Goal: Check status: Check status

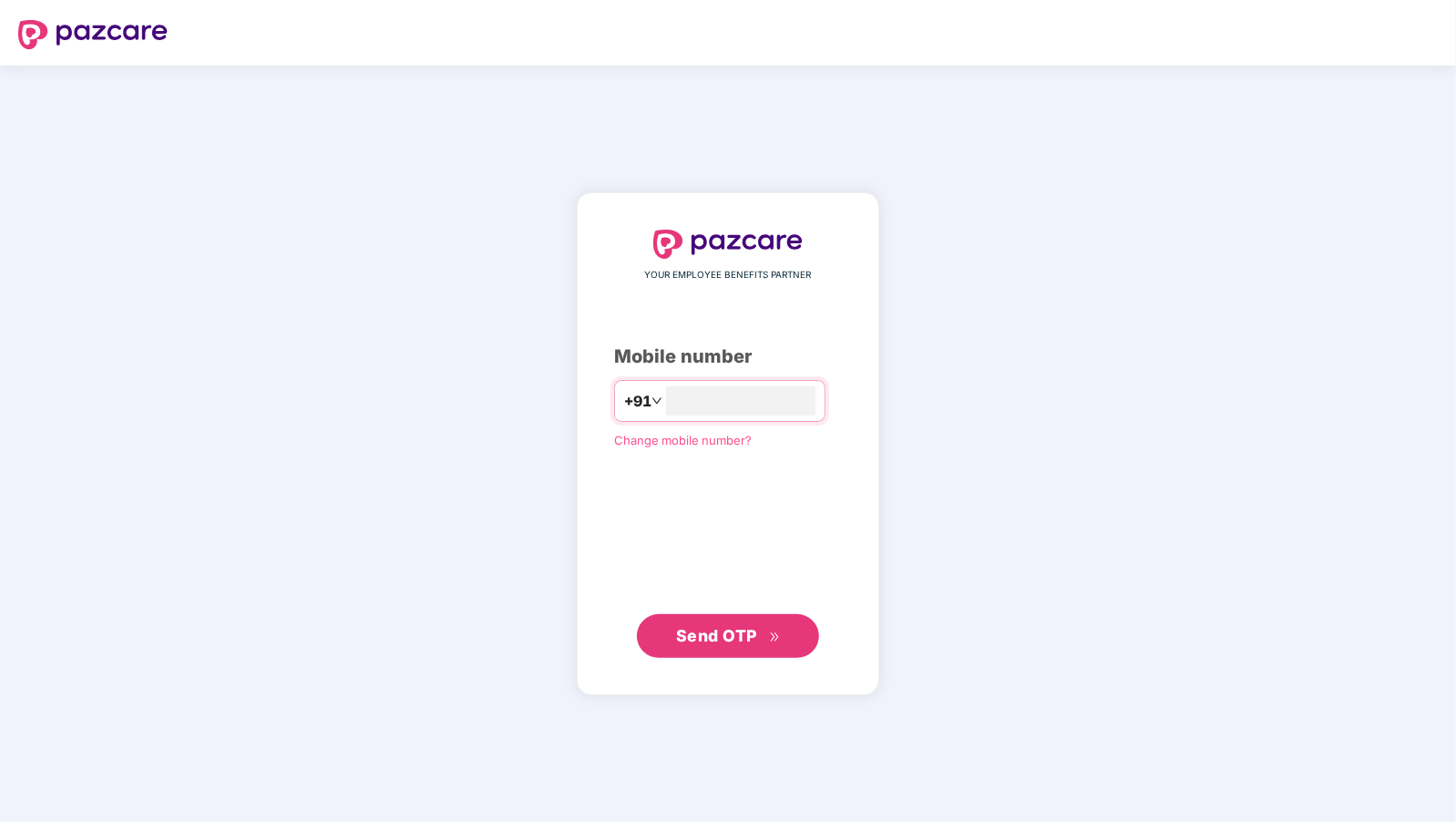
click at [727, 373] on div "YOUR EMPLOYEE BENEFITS PARTNER Mobile number +91 Change mobile number? Send OTP" at bounding box center [728, 443] width 228 height 428
click at [707, 393] on input "number" at bounding box center [741, 401] width 150 height 29
paste input "*"
click at [419, 618] on div "YOUR EMPLOYEE BENEFITS PARTNER Mobile number +91 ***** Change mobile number? Se…" at bounding box center [728, 444] width 1456 height 756
click at [768, 392] on input "*****" at bounding box center [741, 401] width 150 height 29
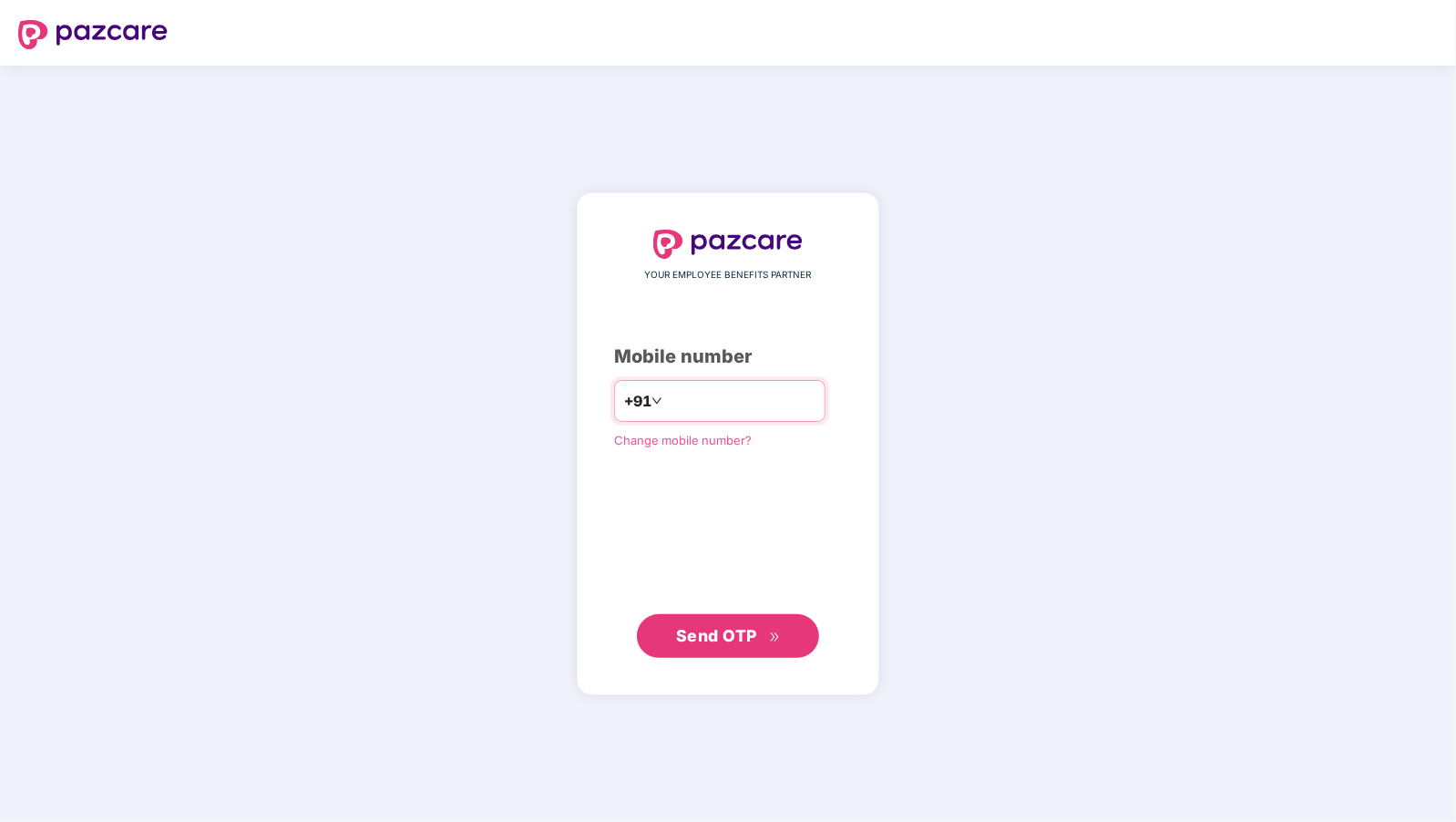
click at [739, 403] on input "*****" at bounding box center [741, 401] width 150 height 29
type input "**********"
click at [703, 648] on button "Send OTP" at bounding box center [728, 636] width 183 height 44
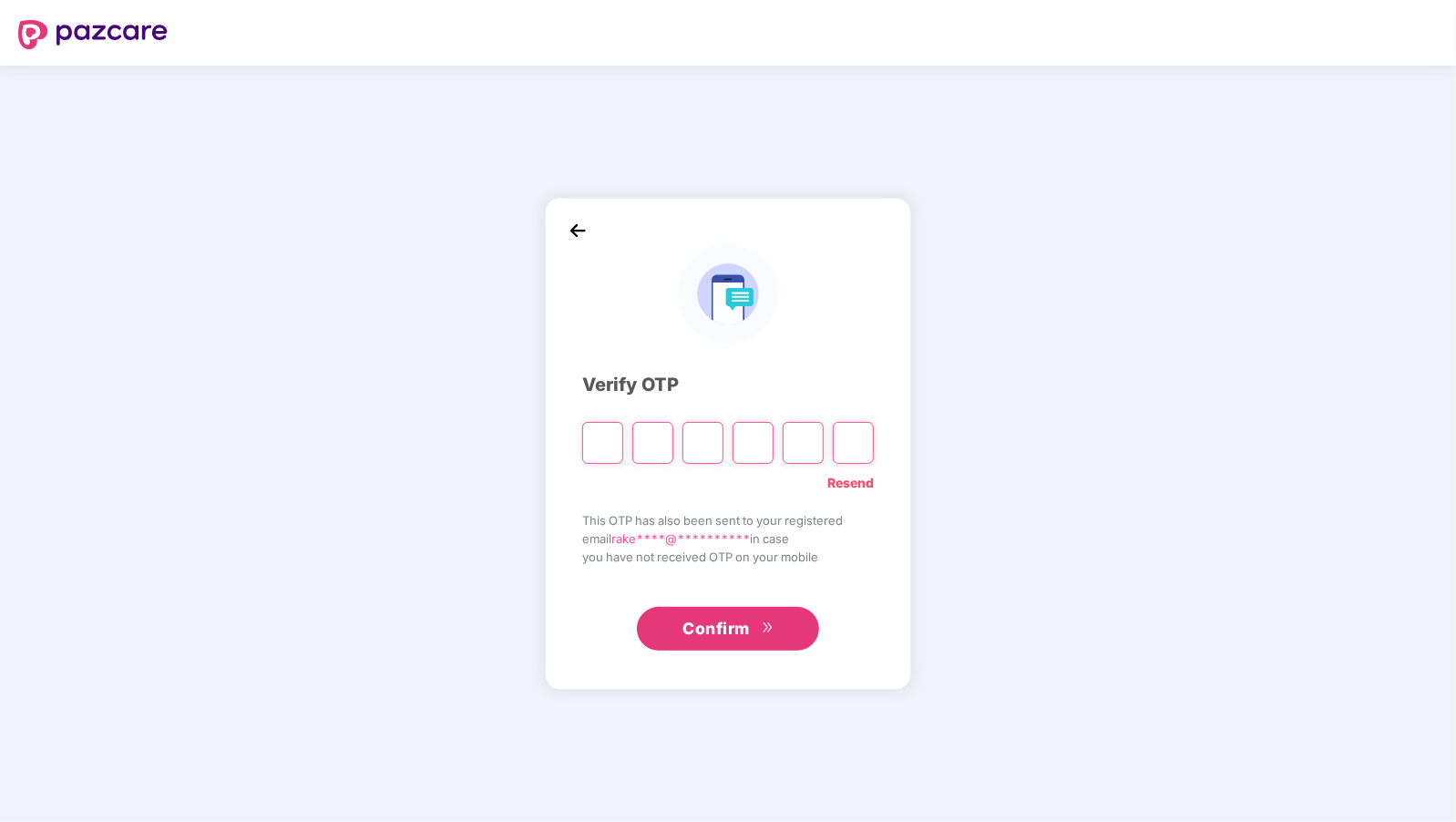
paste input "*"
type input "*"
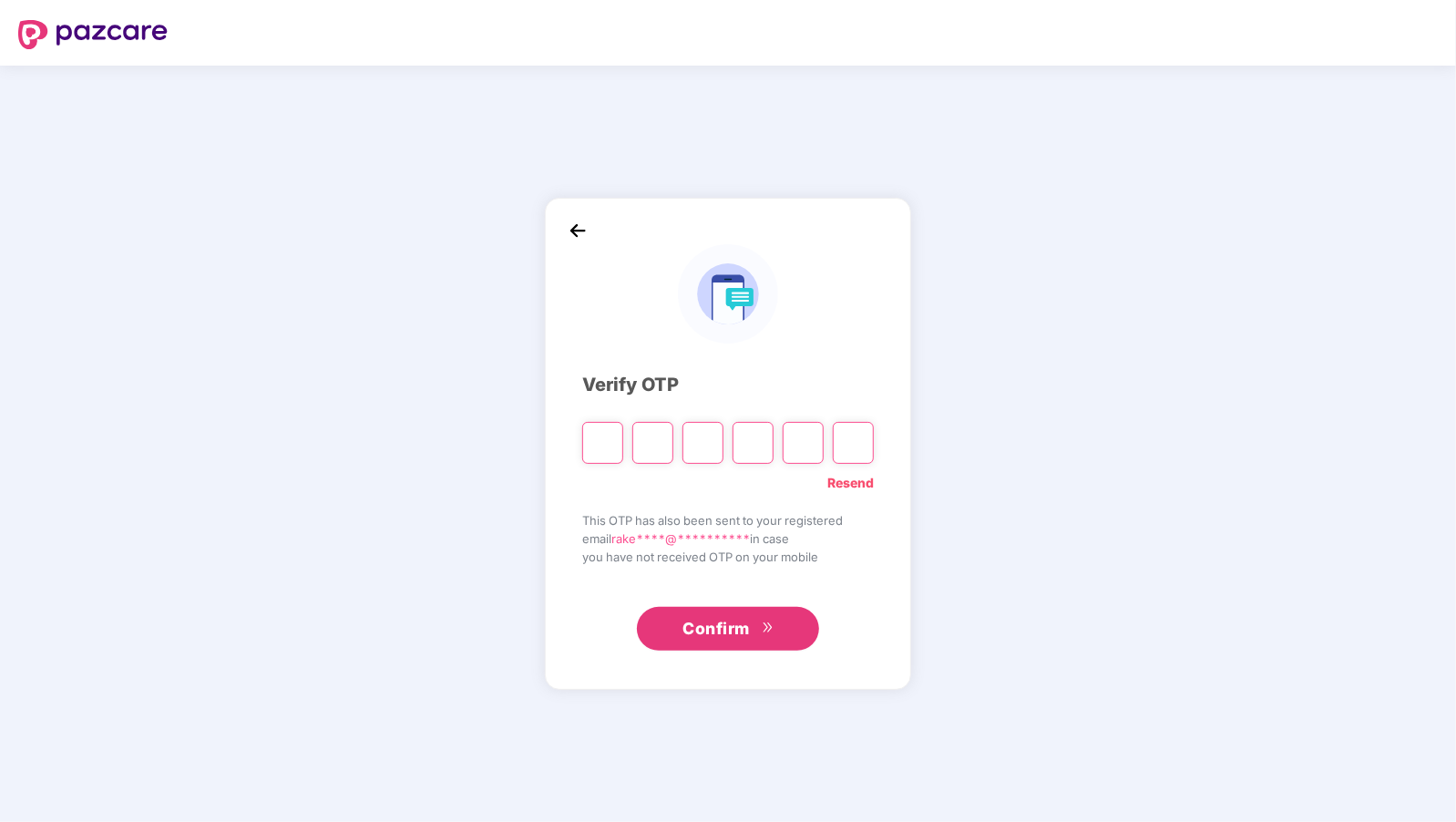
type input "*"
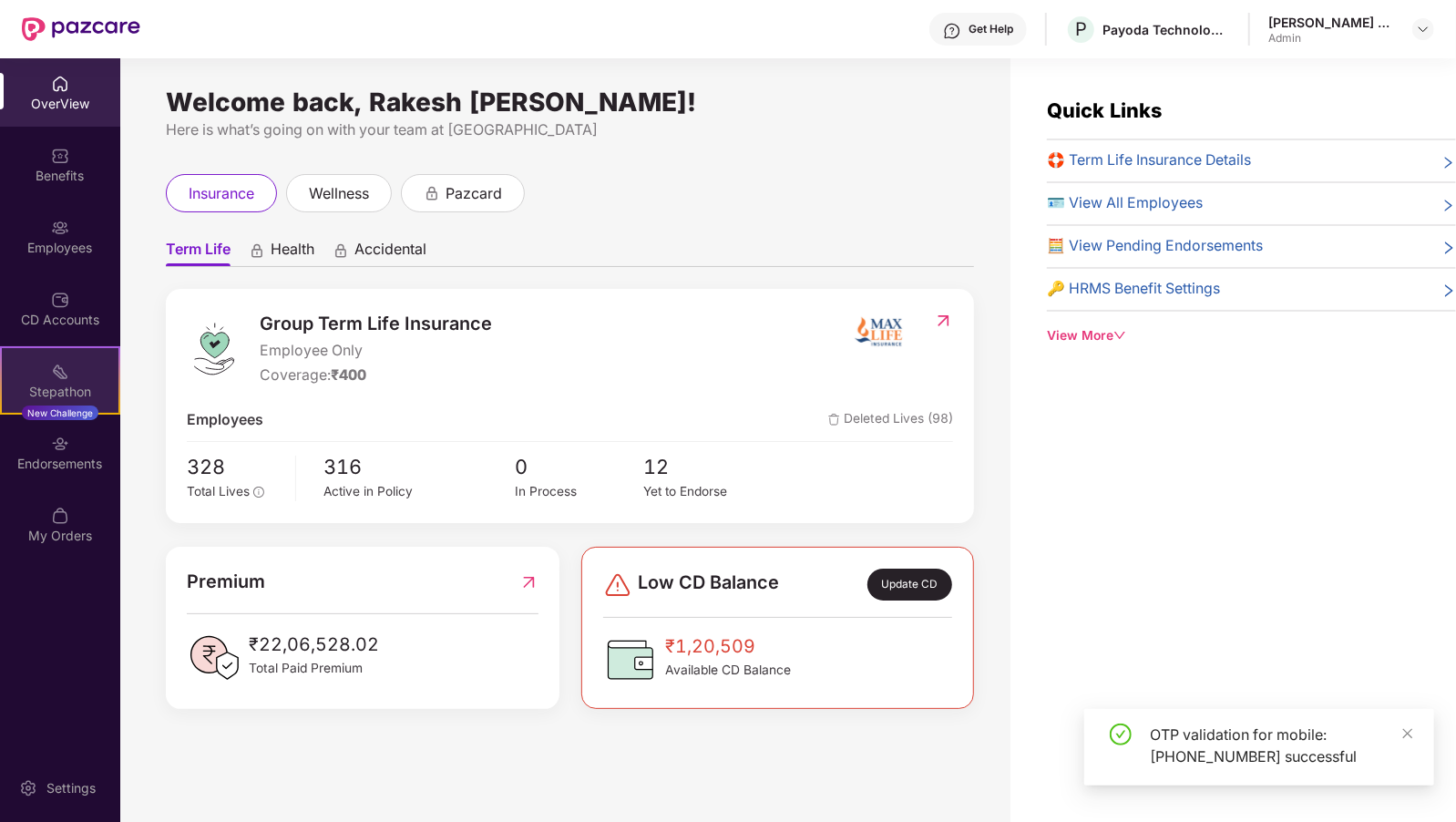
click at [52, 391] on div "Stepathon" at bounding box center [60, 391] width 117 height 18
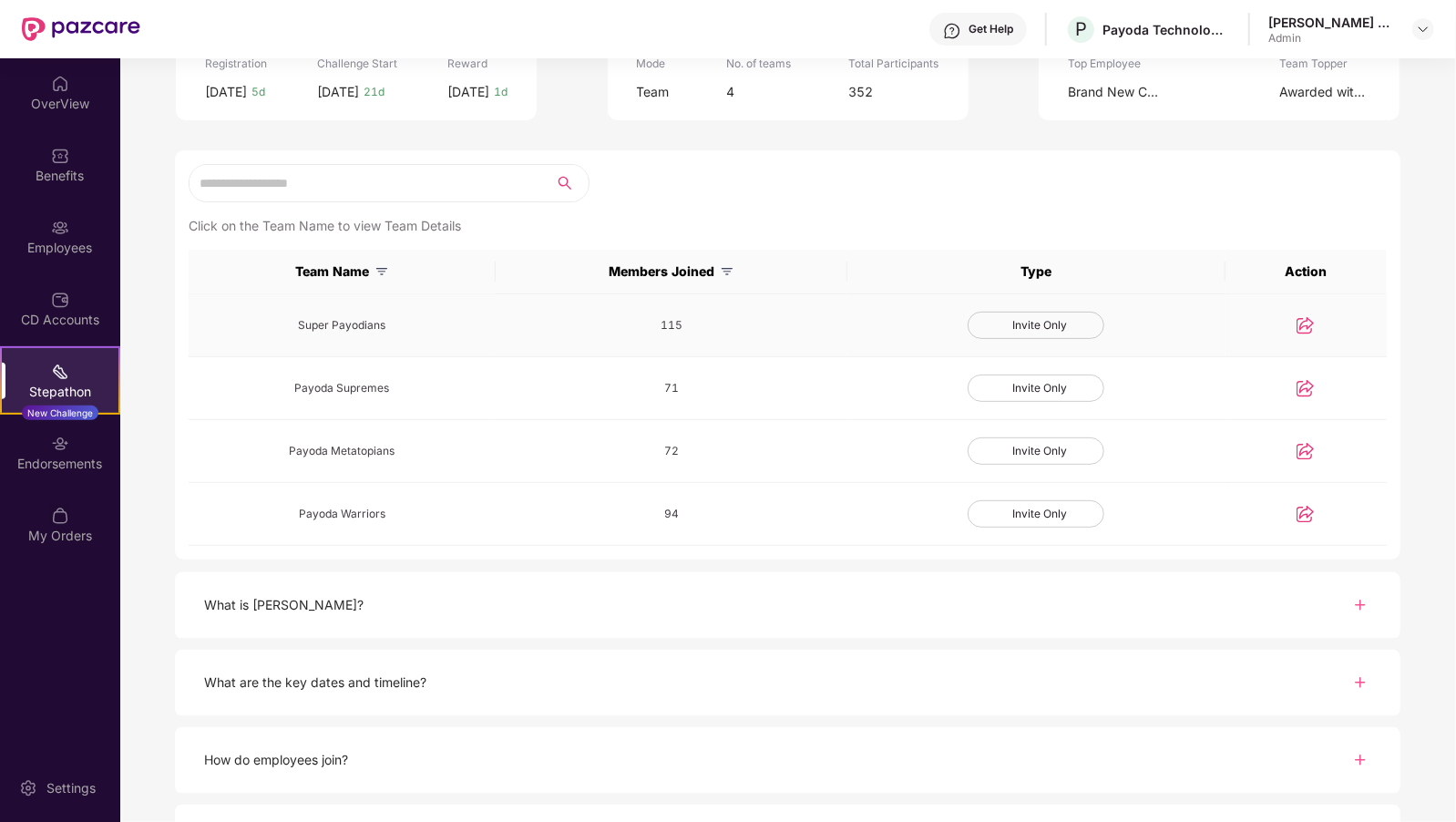
scroll to position [334, 0]
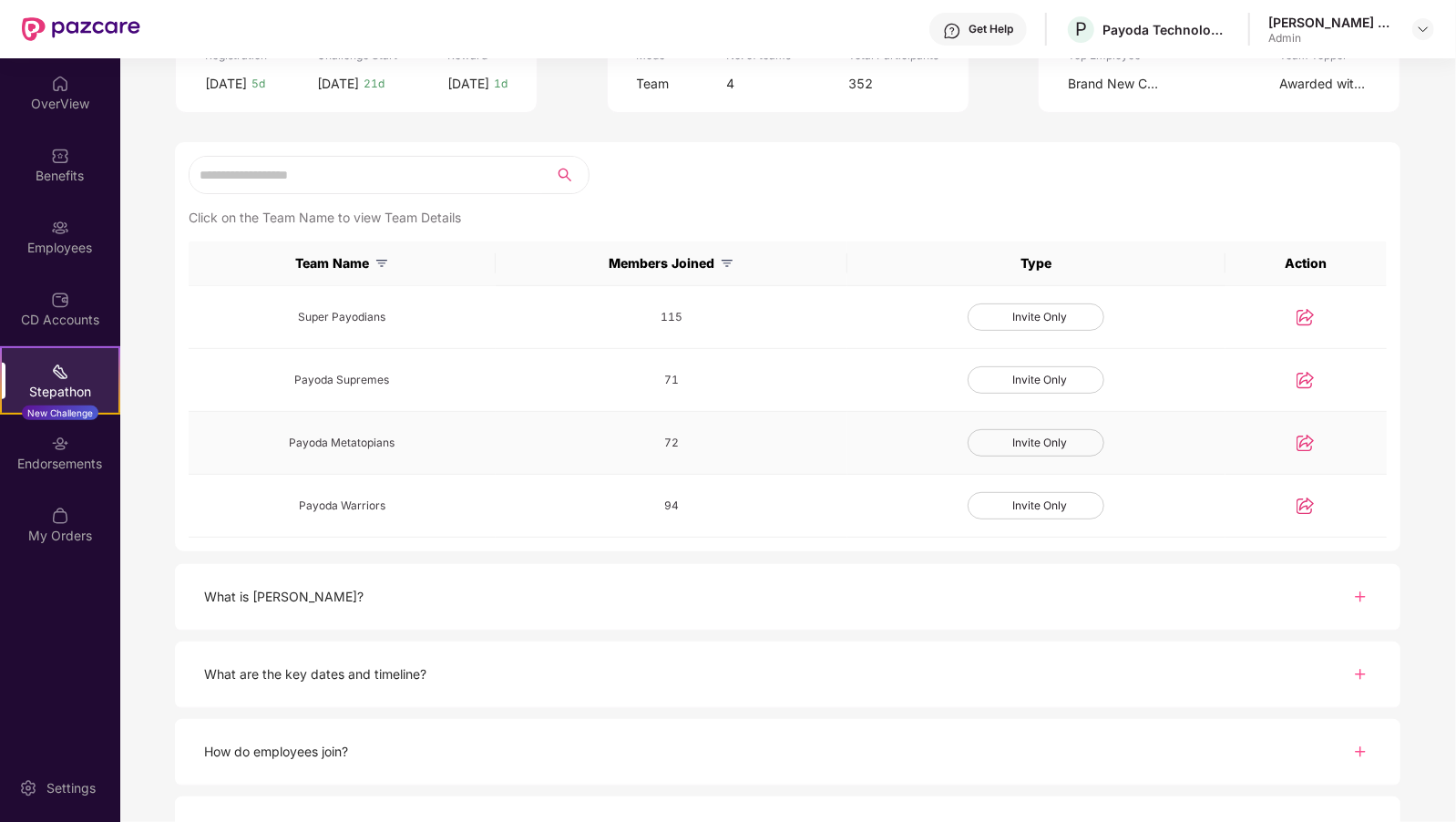
click at [1305, 440] on img at bounding box center [1305, 442] width 18 height 18
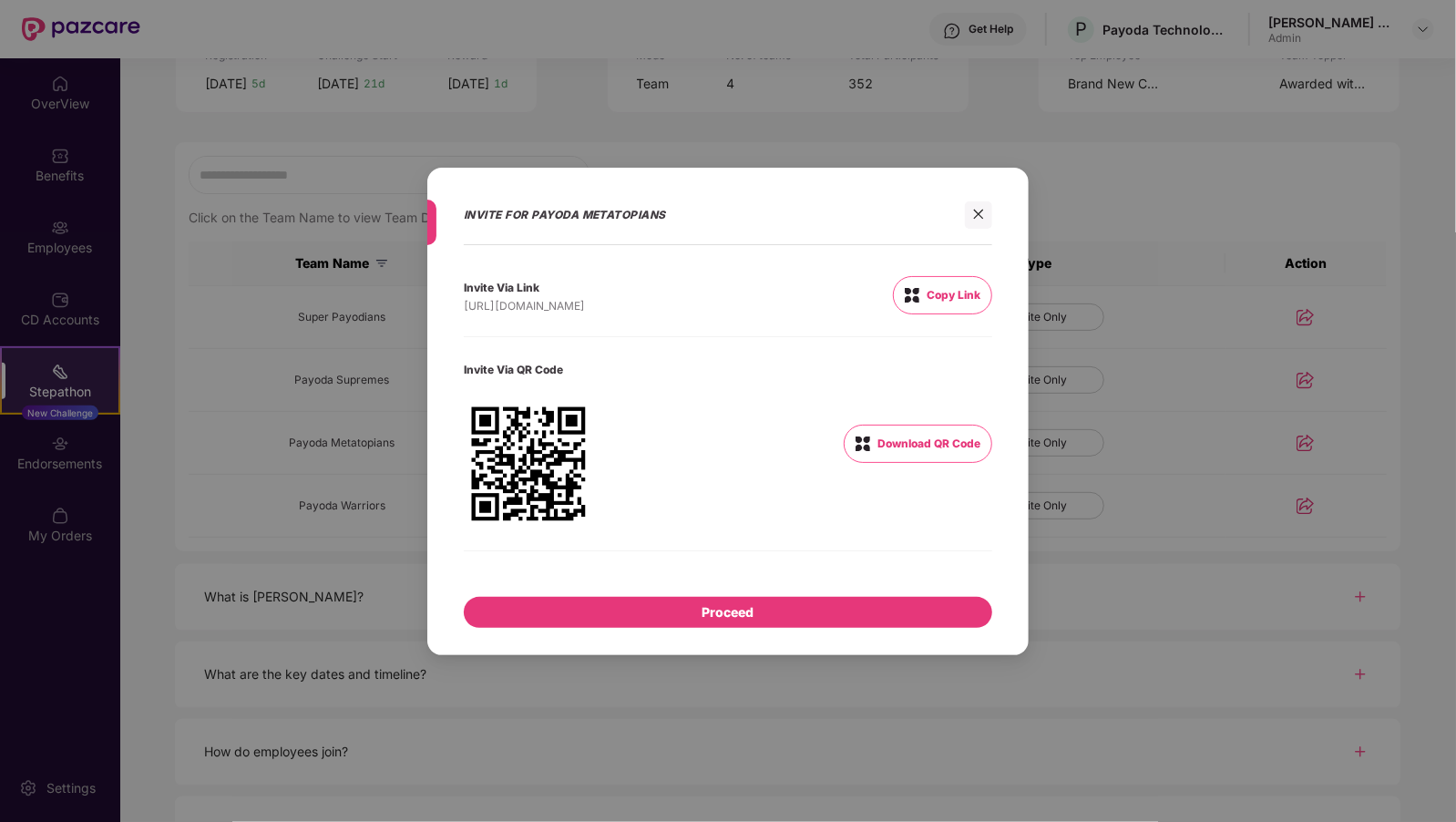
click at [946, 286] on div "Copy Link" at bounding box center [953, 295] width 53 height 22
click at [980, 226] on div at bounding box center [978, 214] width 27 height 27
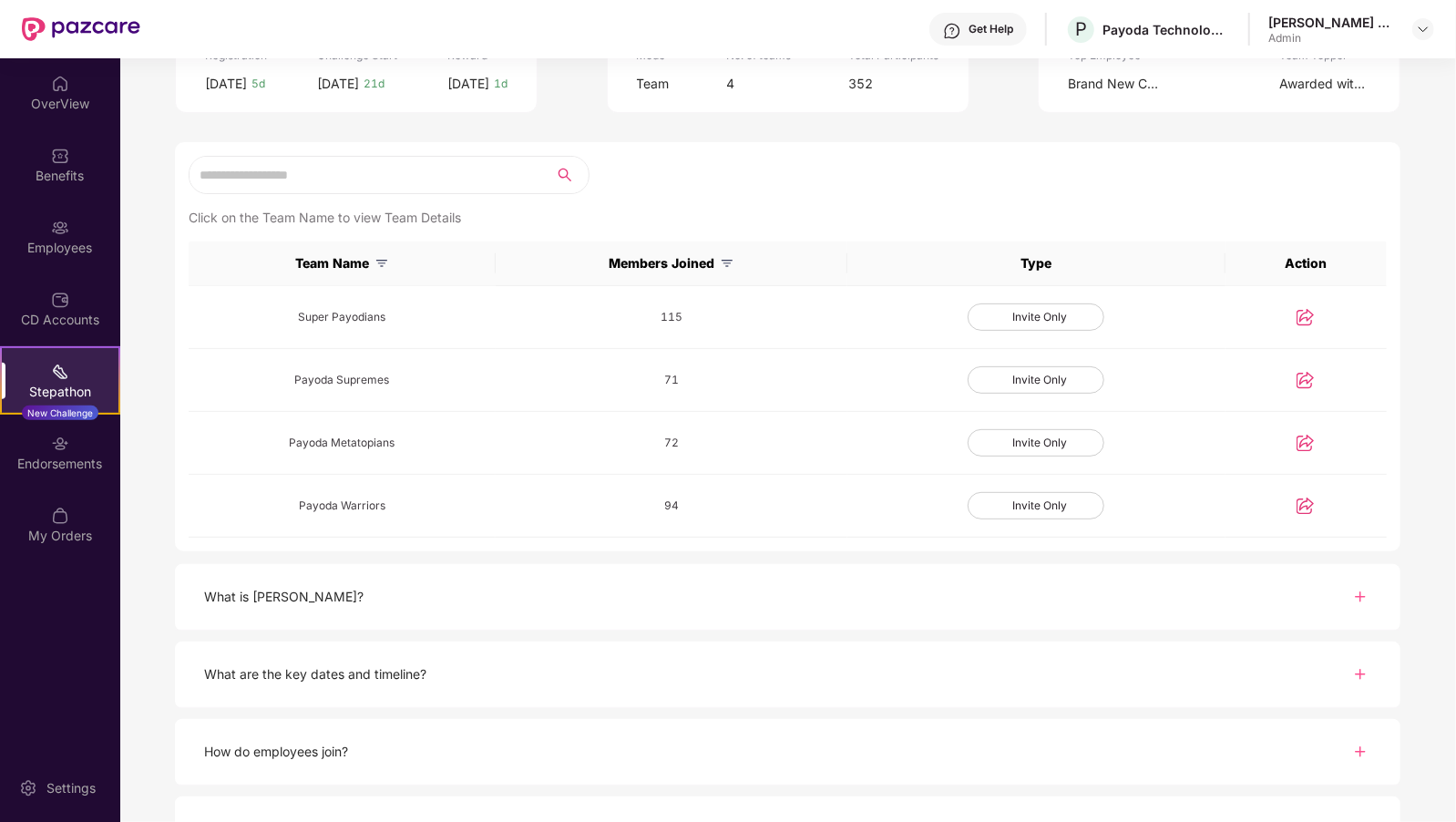
scroll to position [220, 0]
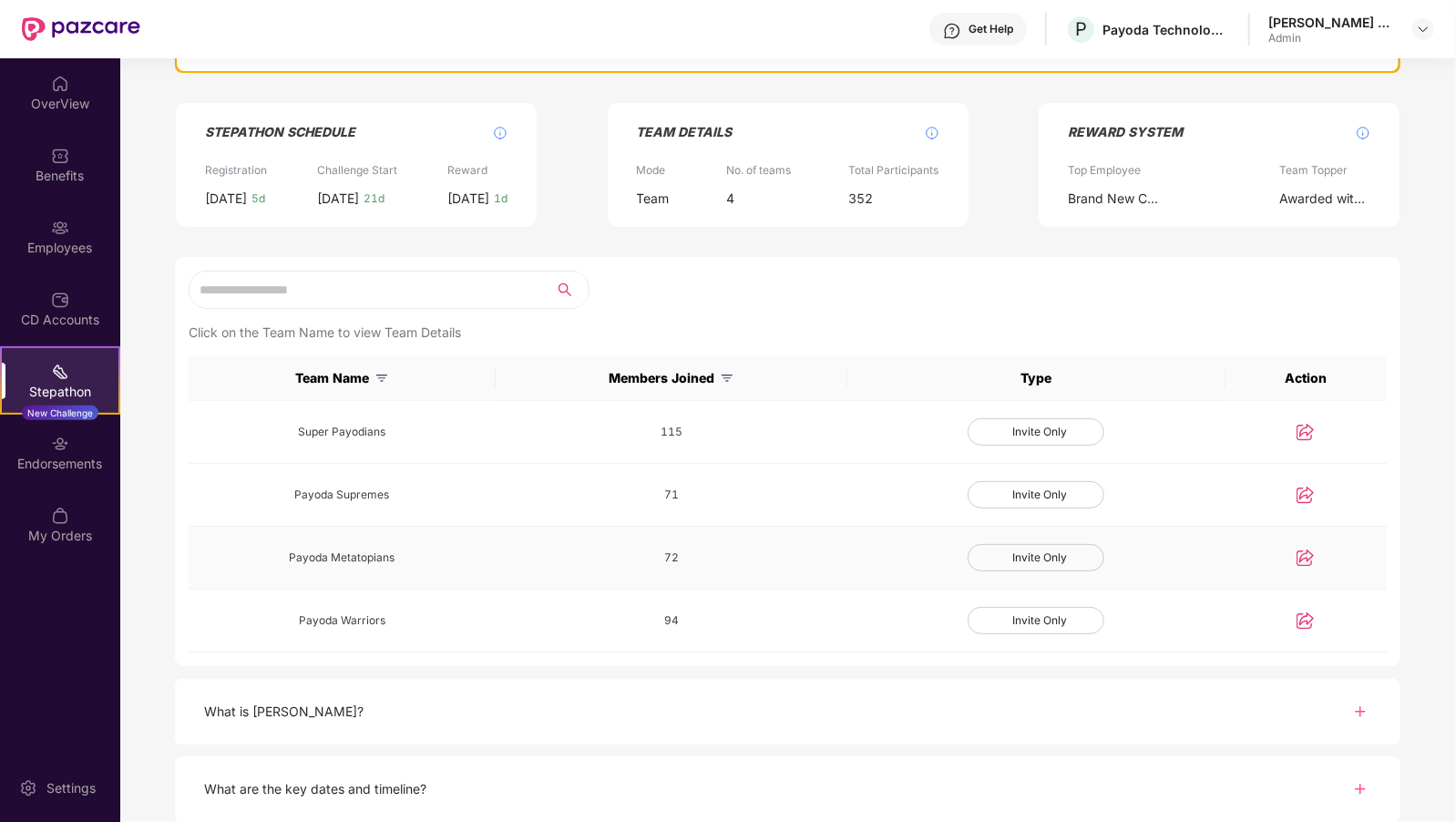
click at [408, 561] on div "Payoda Metatopians" at bounding box center [342, 557] width 278 height 22
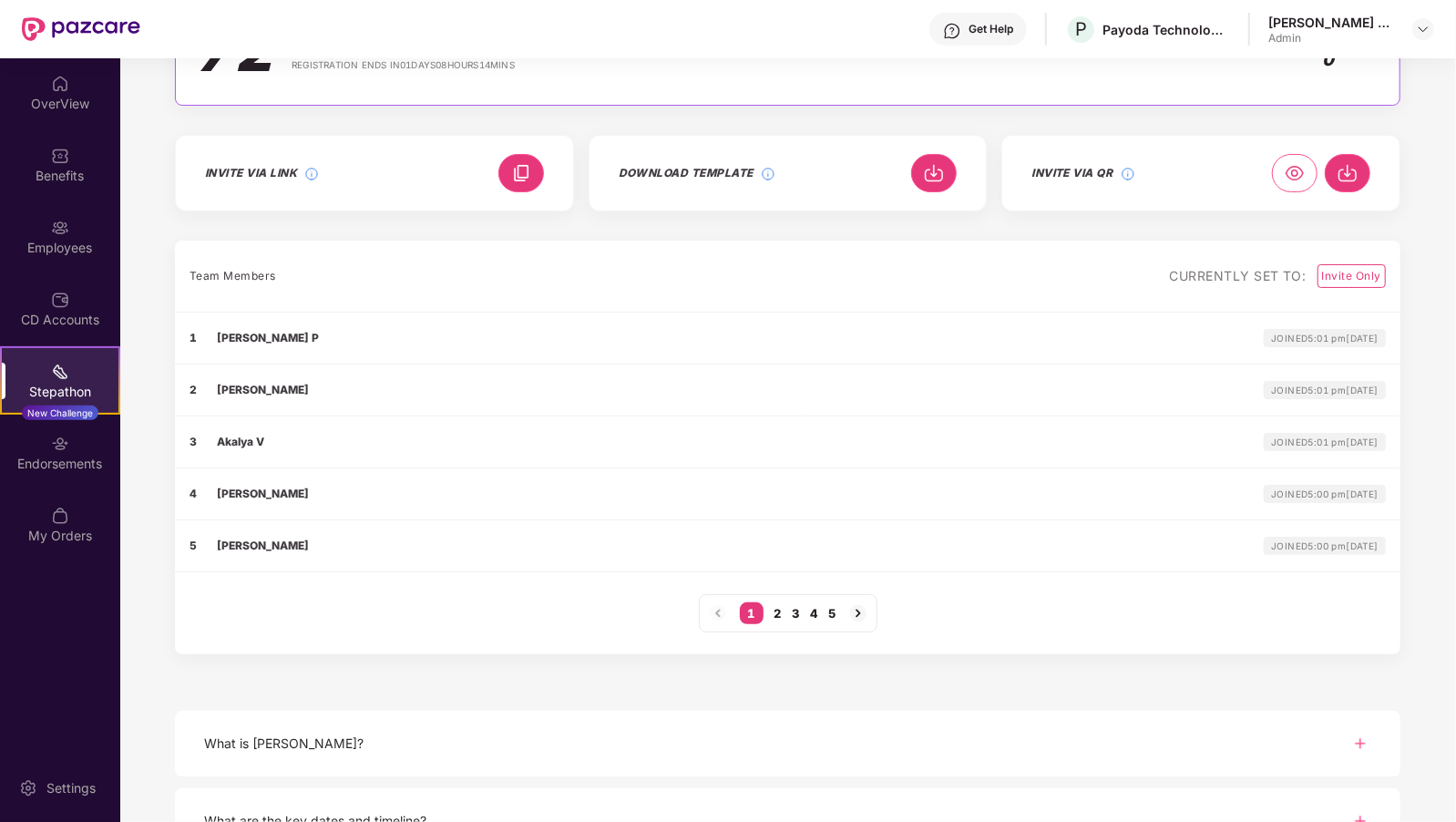
scroll to position [243, 0]
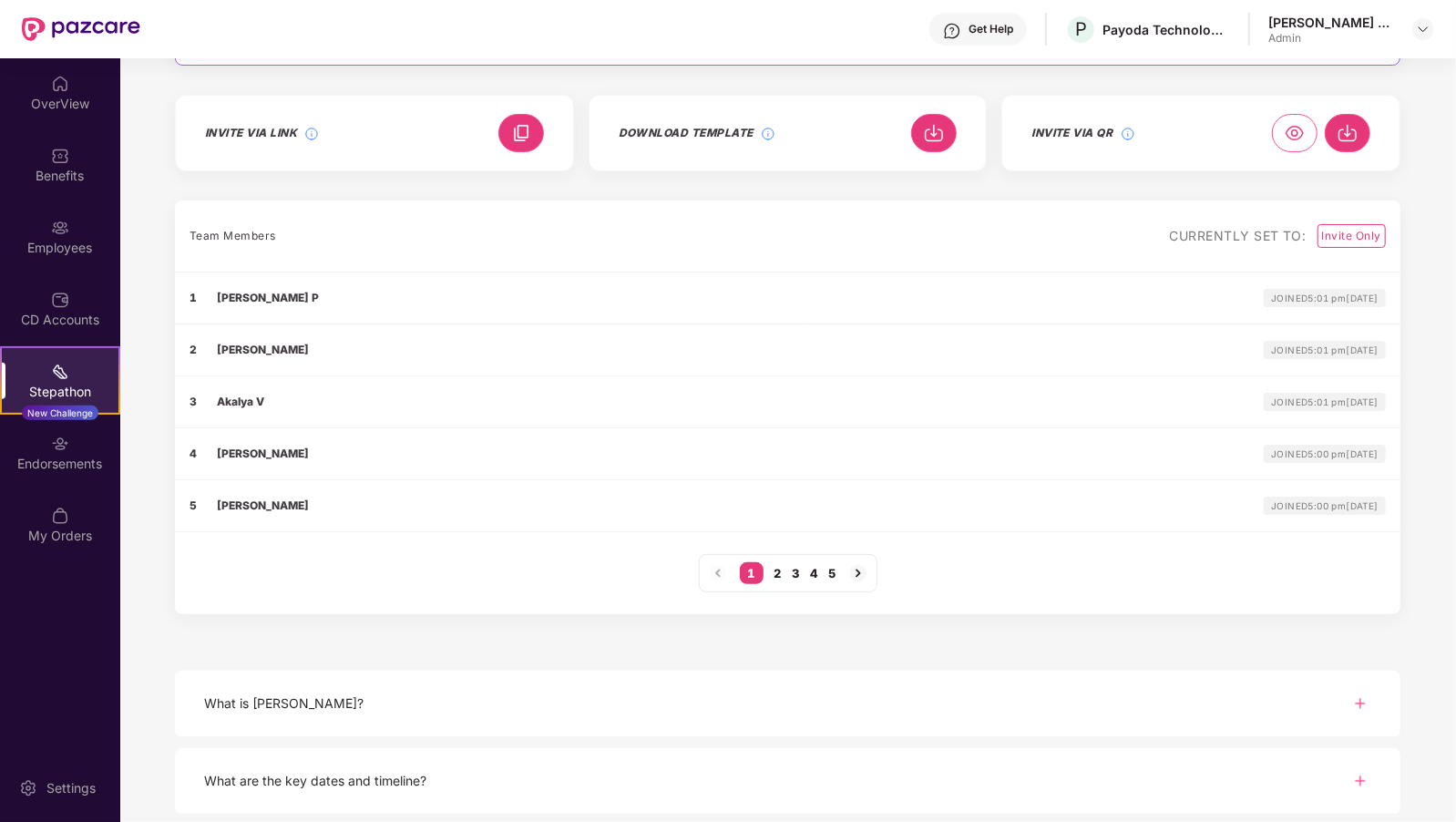
click at [1359, 236] on div "Invite Only" at bounding box center [1351, 235] width 68 height 23
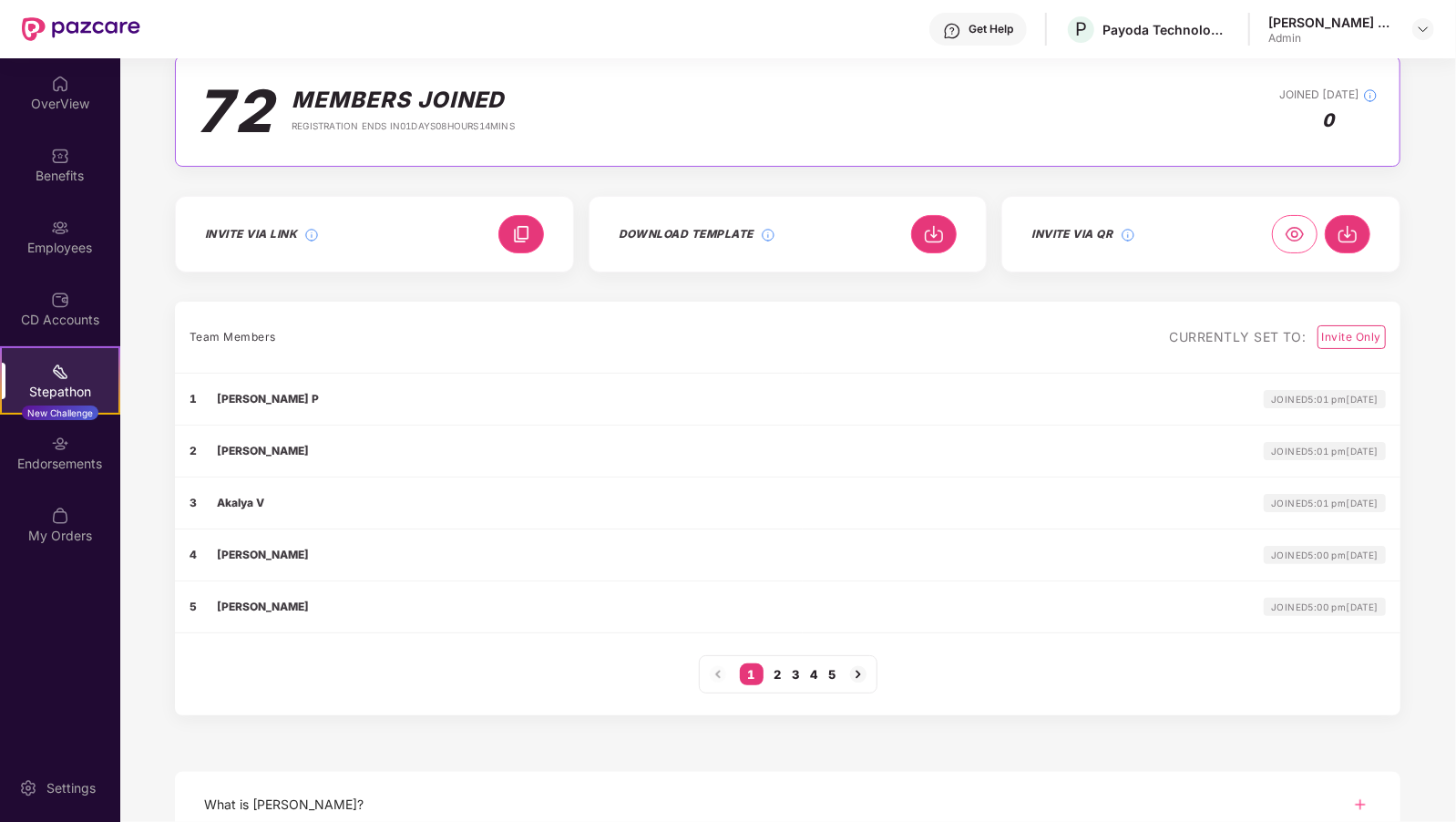
scroll to position [191, 0]
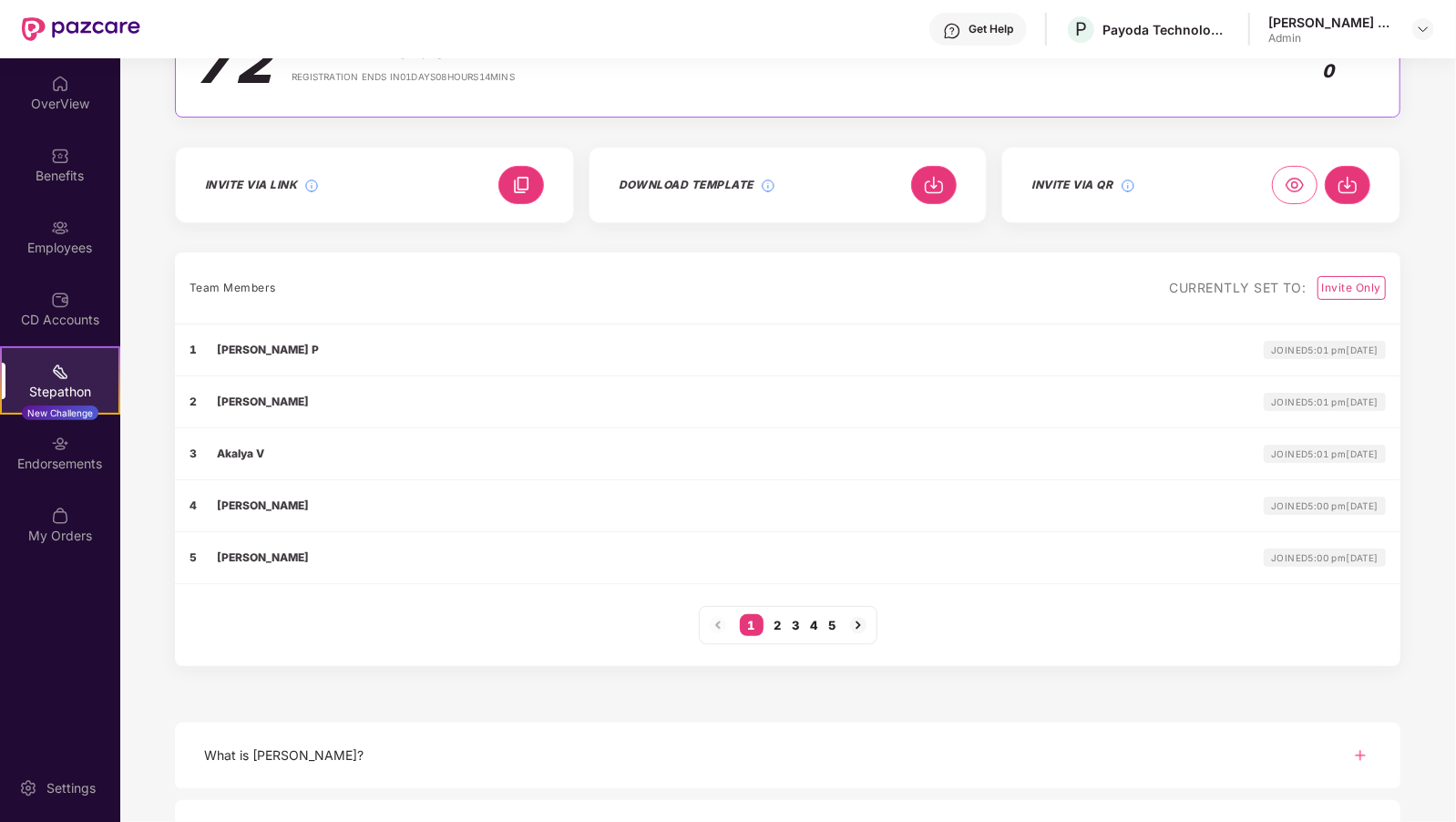
click at [946, 188] on div at bounding box center [934, 184] width 46 height 38
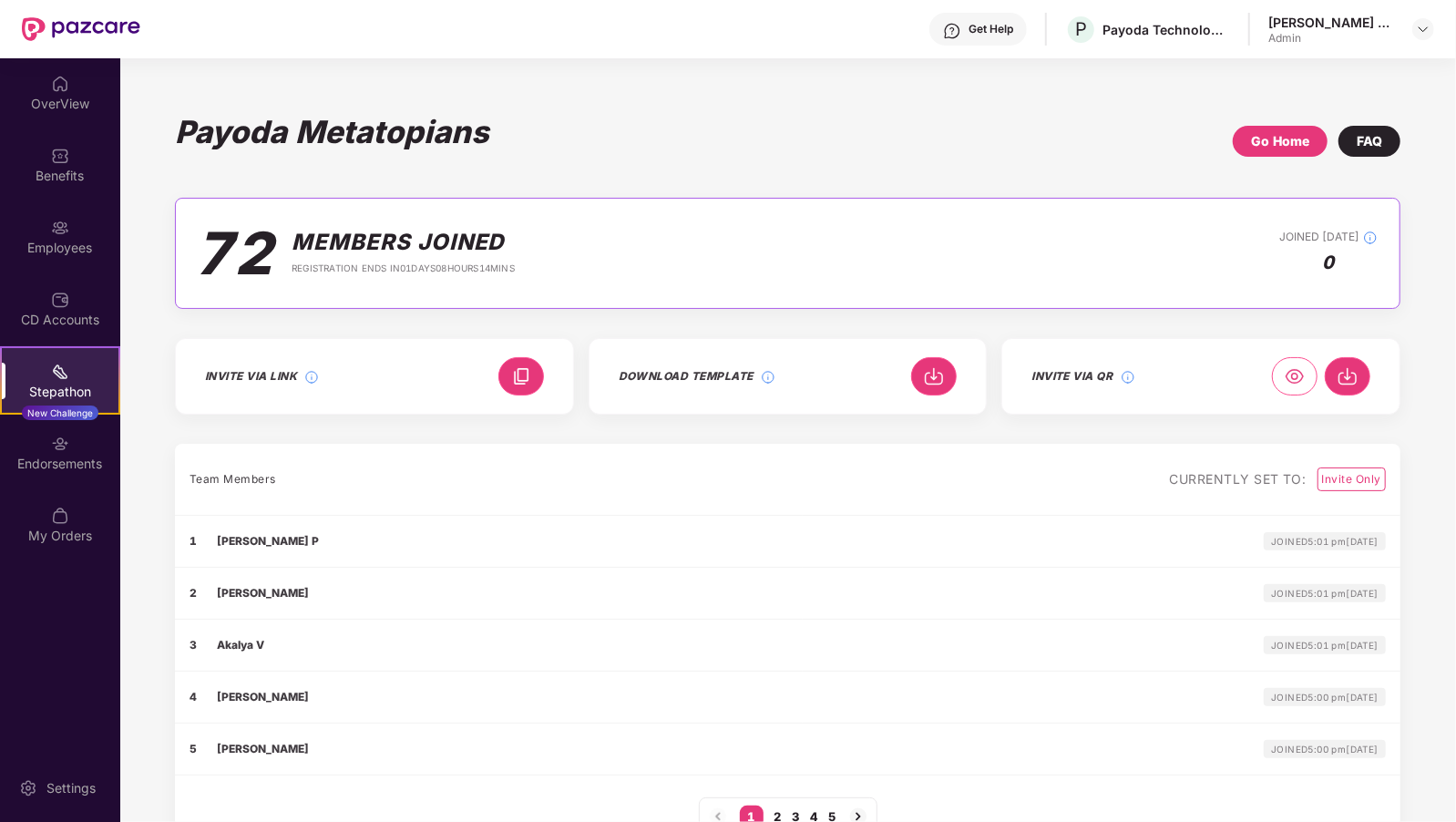
click at [1256, 148] on div "Go Home" at bounding box center [1280, 140] width 58 height 20
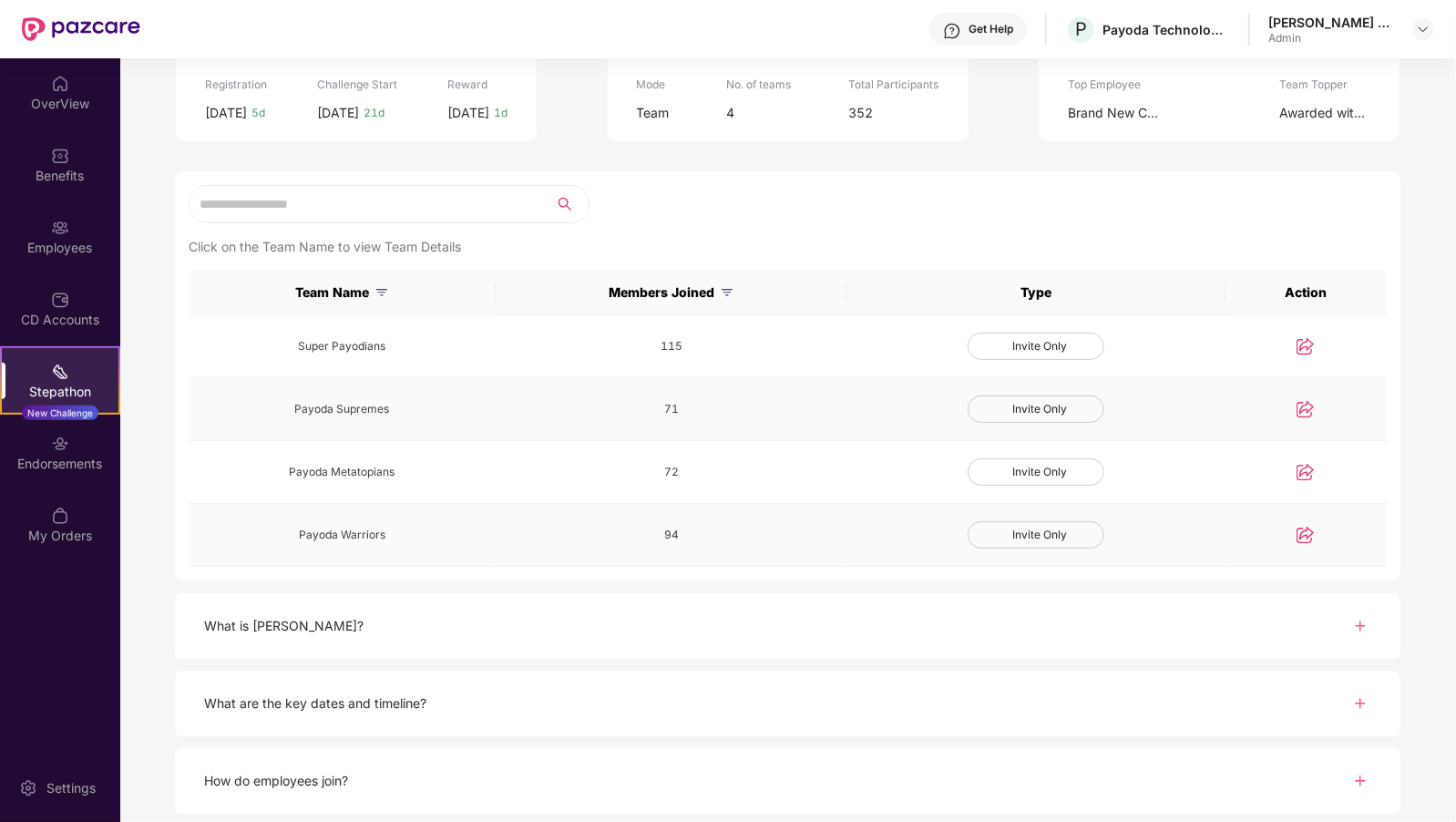
scroll to position [323, 0]
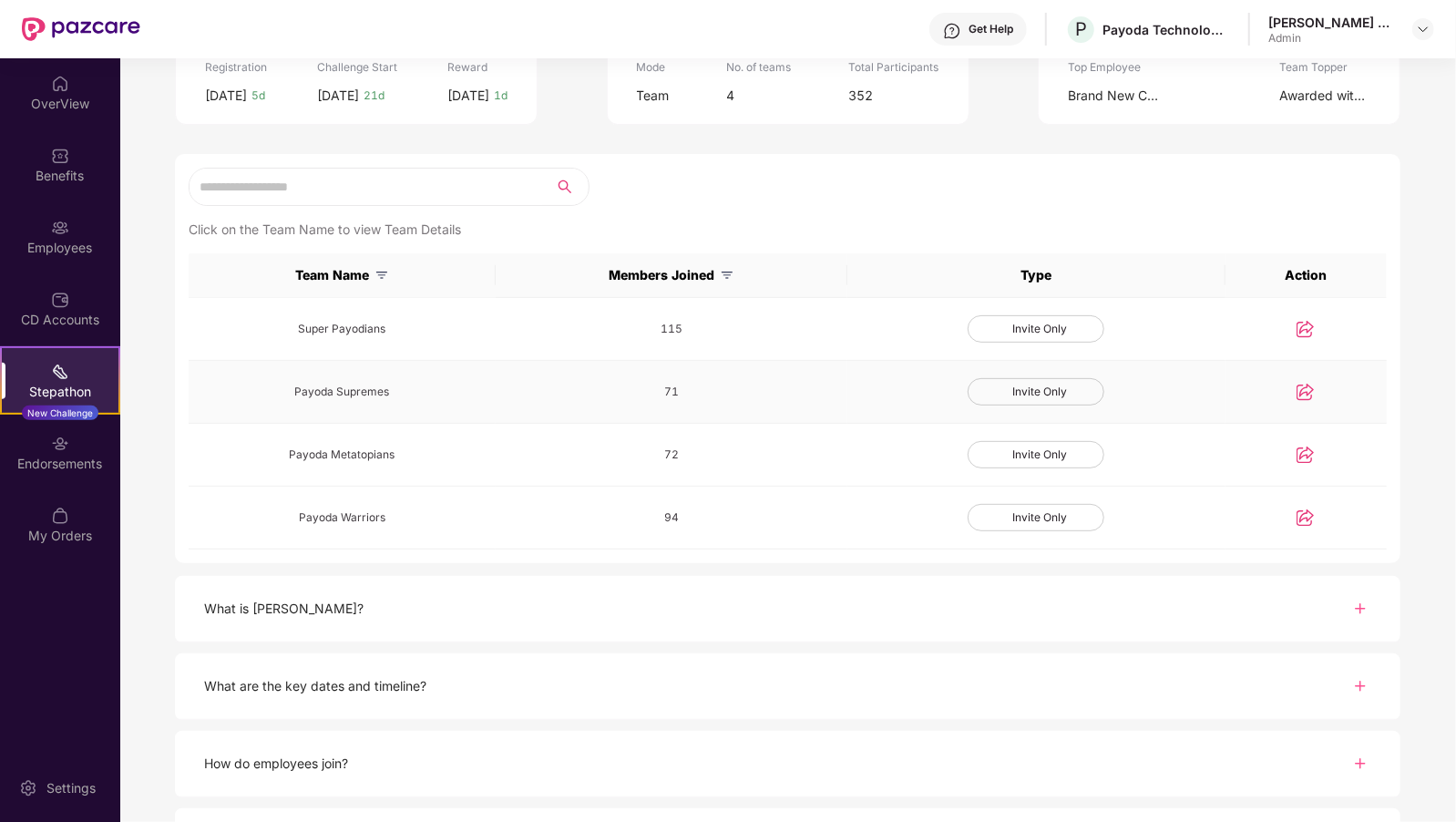
click at [1303, 385] on img at bounding box center [1305, 391] width 18 height 18
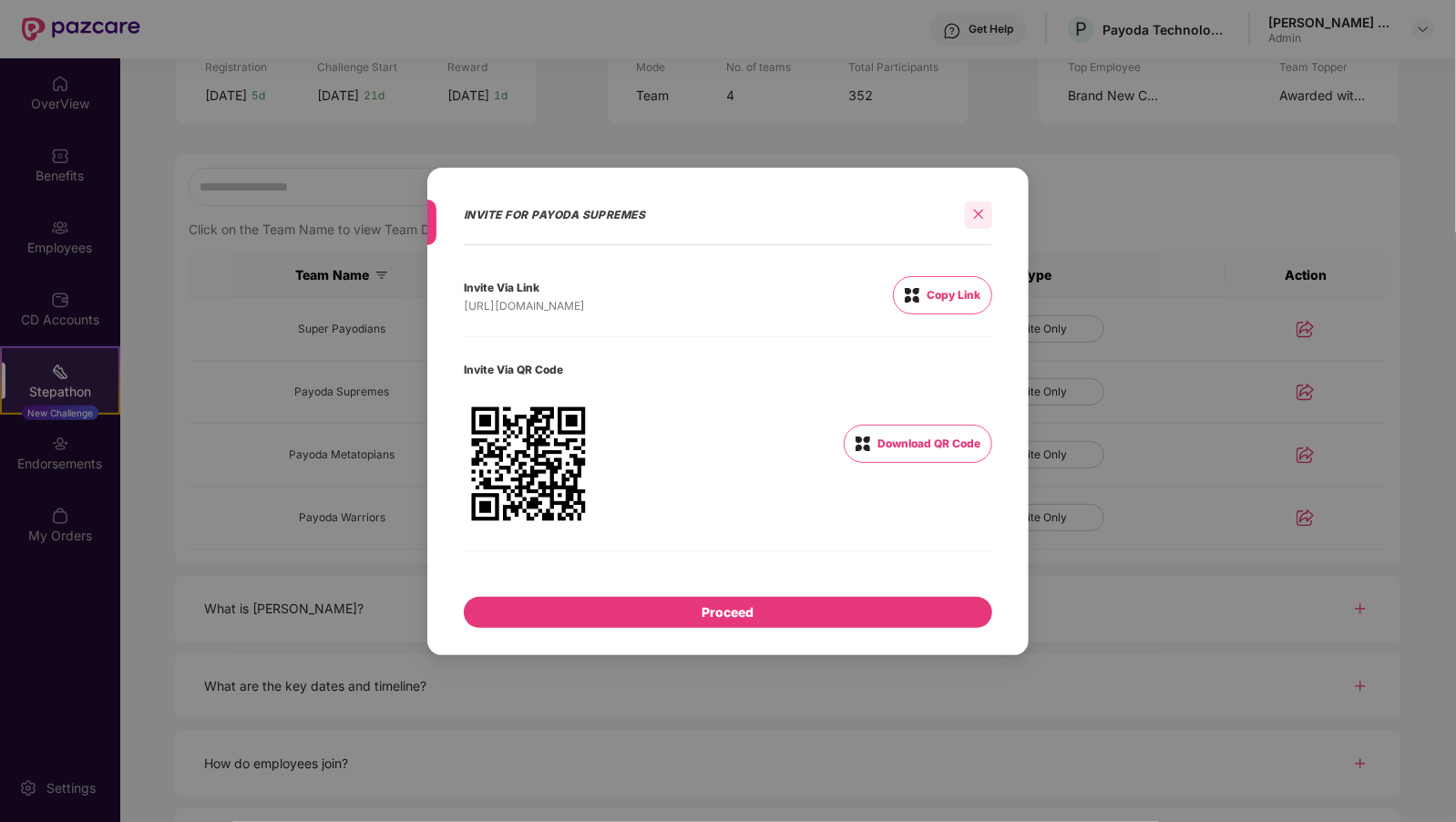
click at [978, 210] on icon "close" at bounding box center [978, 214] width 13 height 13
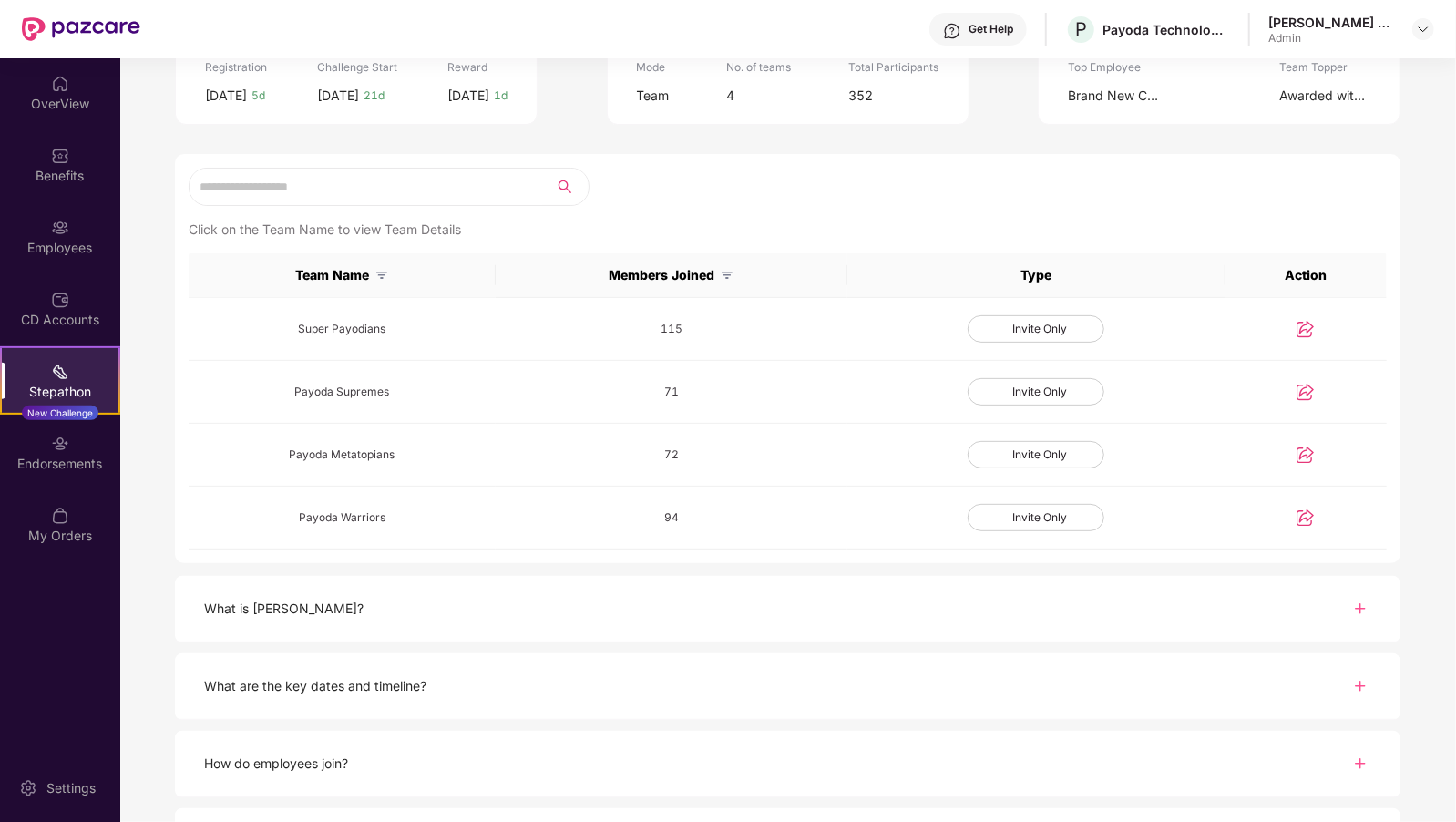
scroll to position [0, 0]
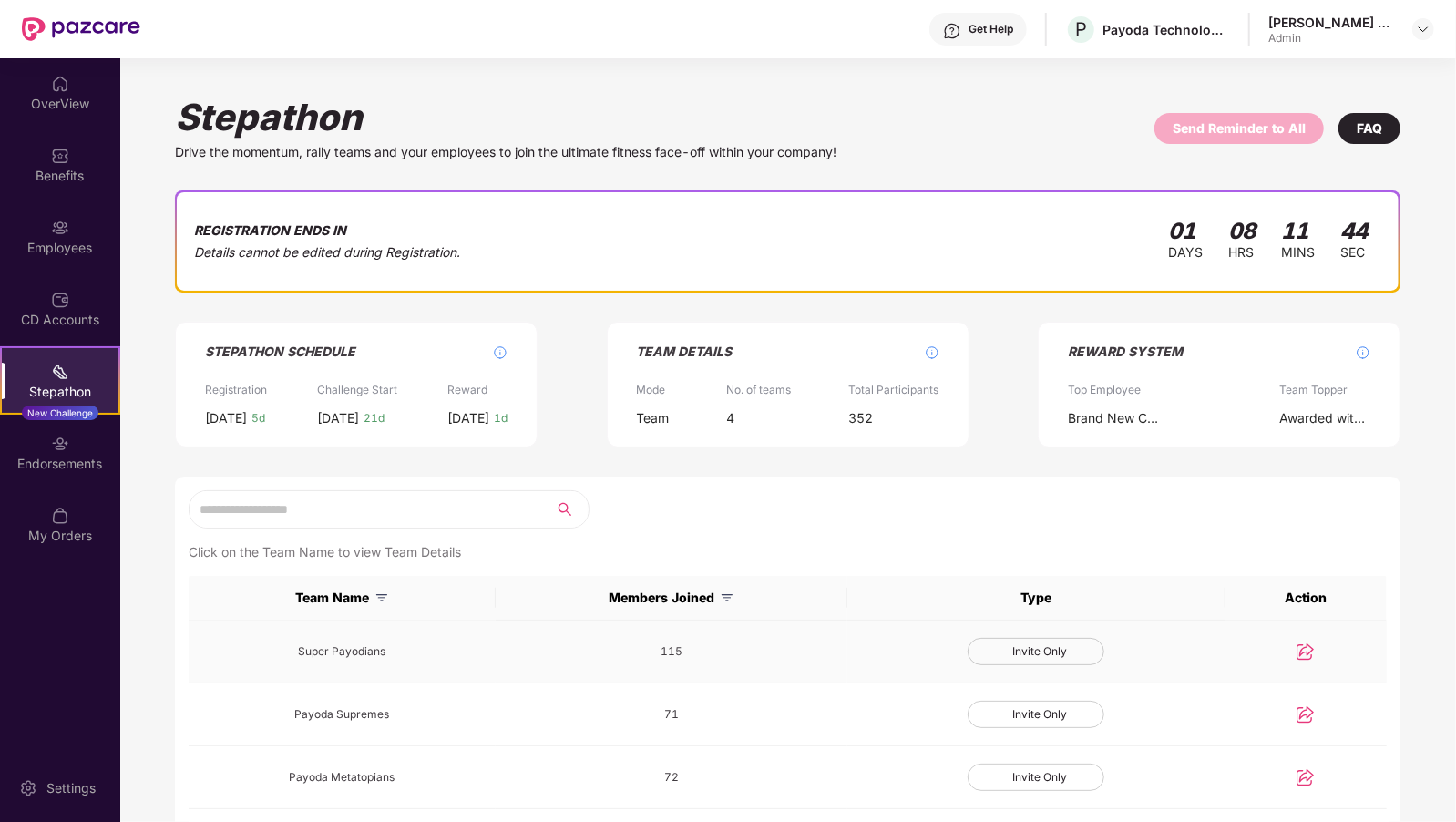
click at [784, 661] on td "115" at bounding box center [671, 652] width 353 height 63
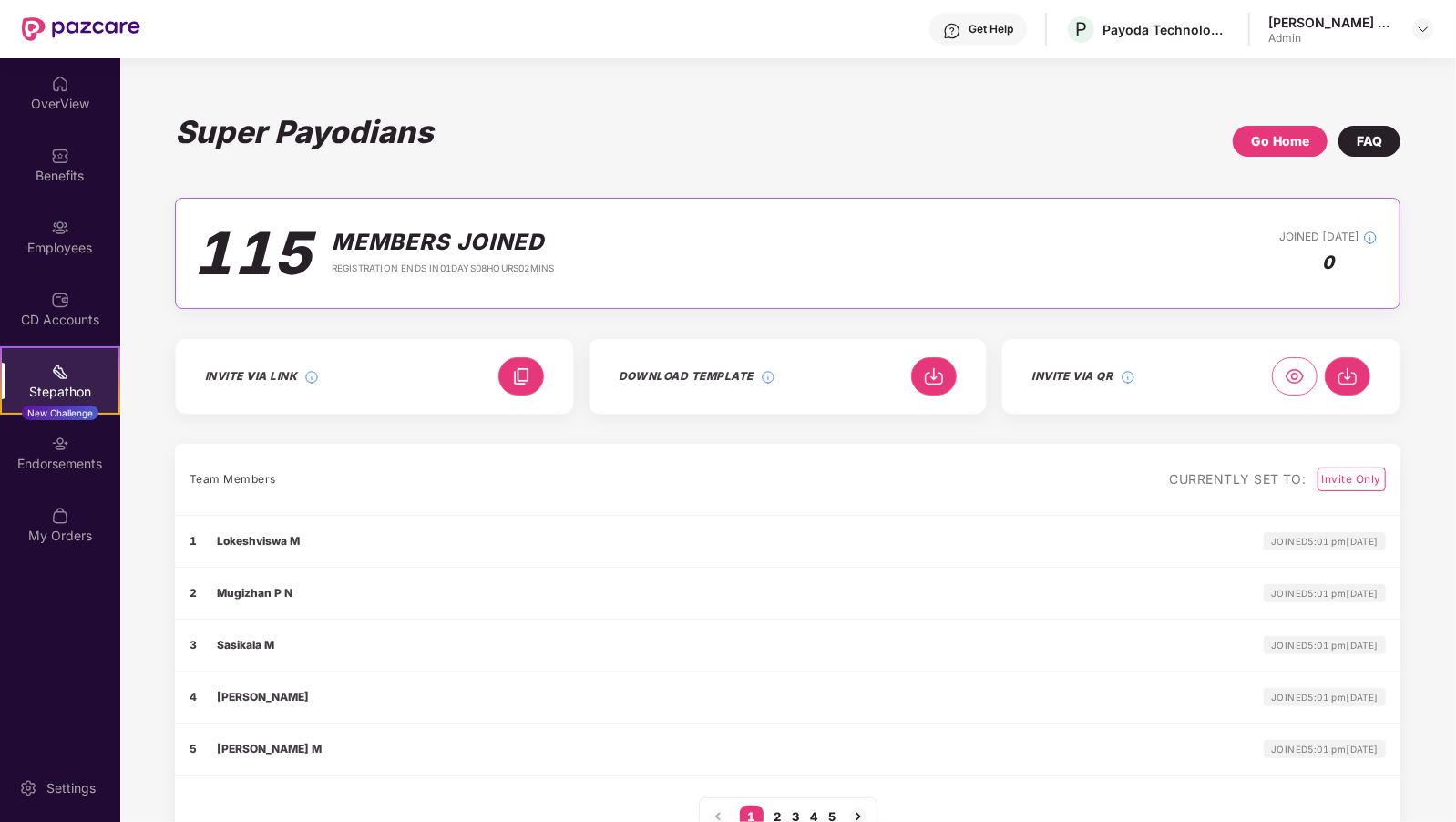
click at [24, 49] on div at bounding box center [81, 29] width 119 height 58
click at [28, 76] on div "OverView" at bounding box center [60, 92] width 120 height 68
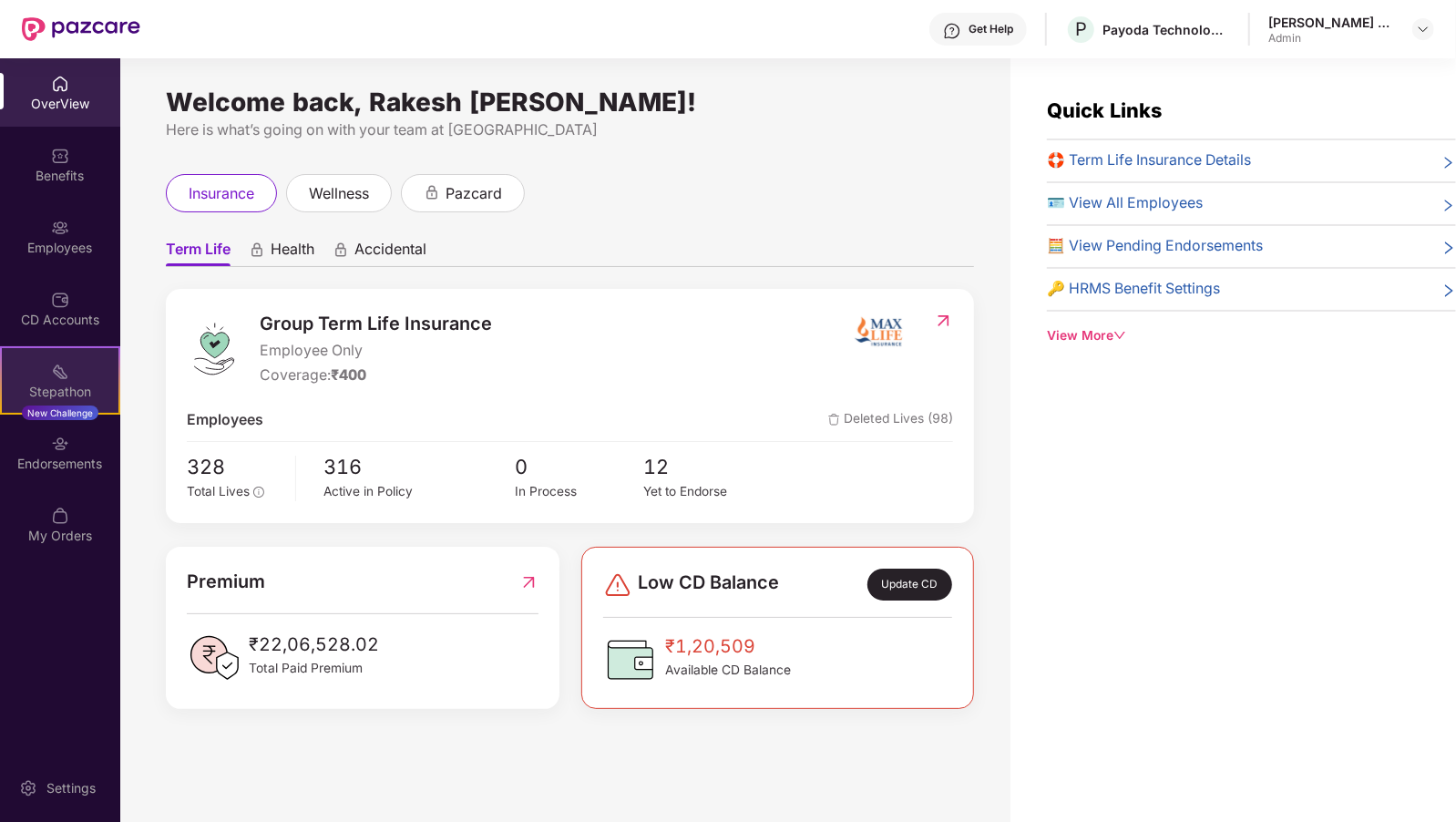
click at [86, 399] on div "Stepathon" at bounding box center [60, 391] width 117 height 18
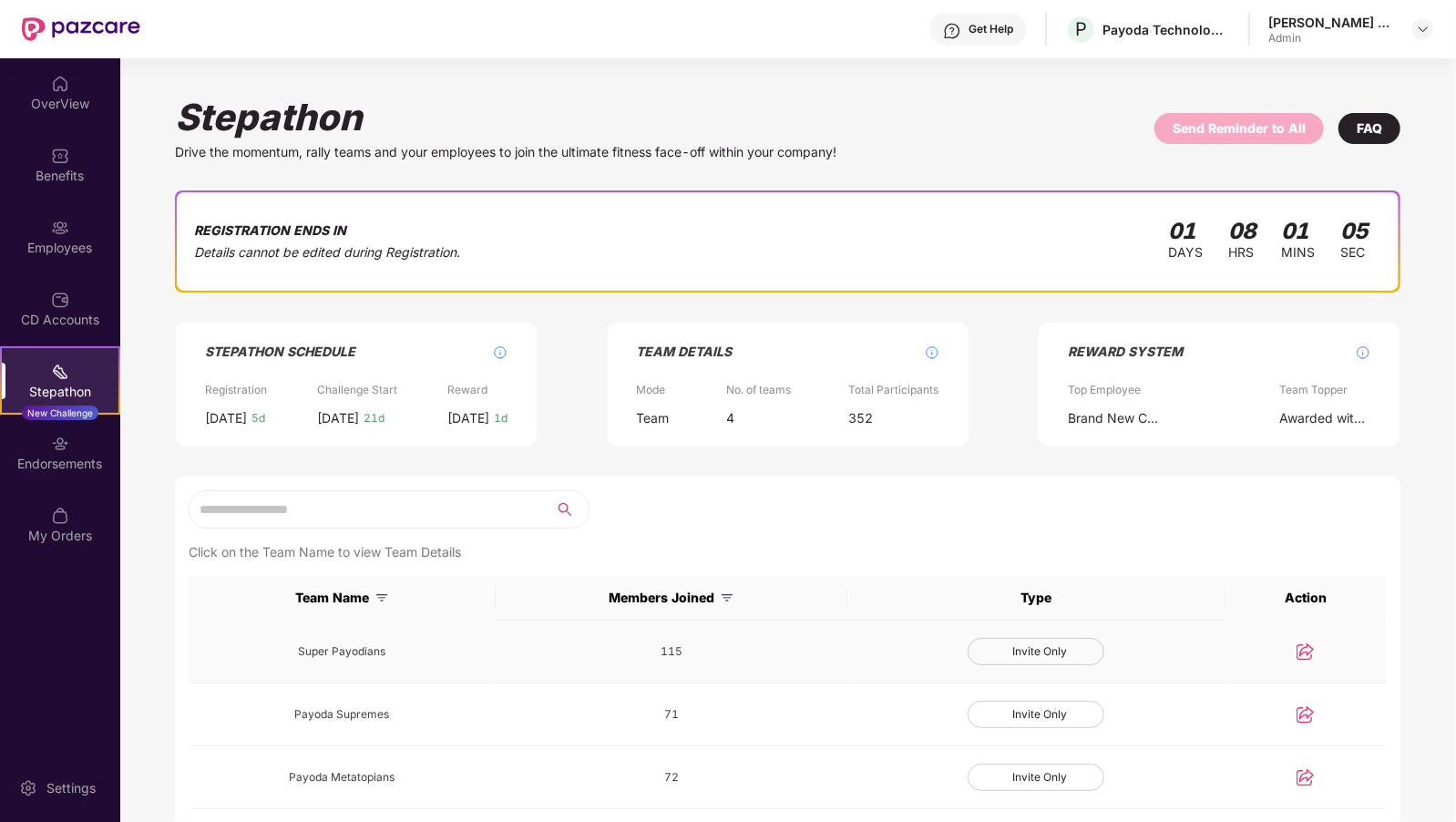
click at [397, 672] on td "Super Payodians" at bounding box center [342, 652] width 307 height 63
